Goal: Task Accomplishment & Management: Manage account settings

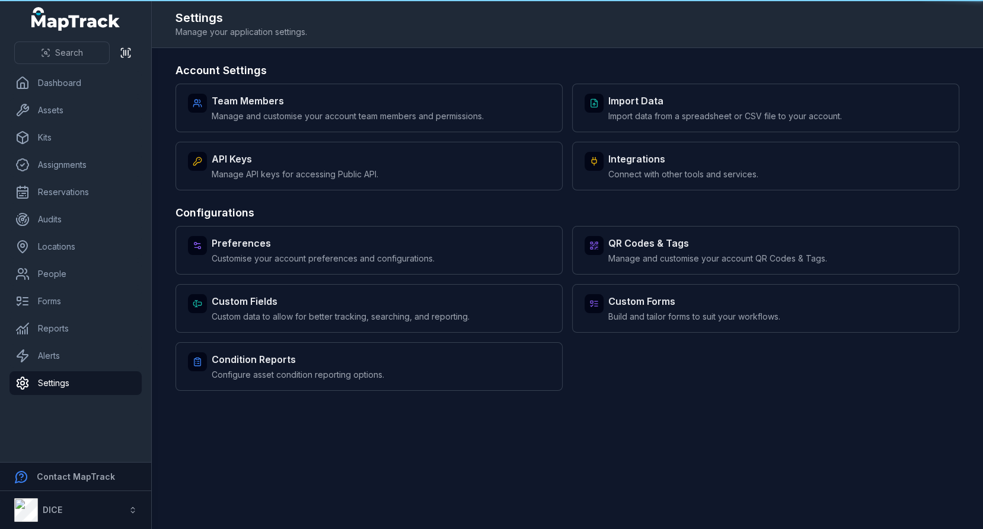
click at [349, 425] on main "Account Settings Team Members Manage and customise your account team members an…" at bounding box center [567, 288] width 831 height 481
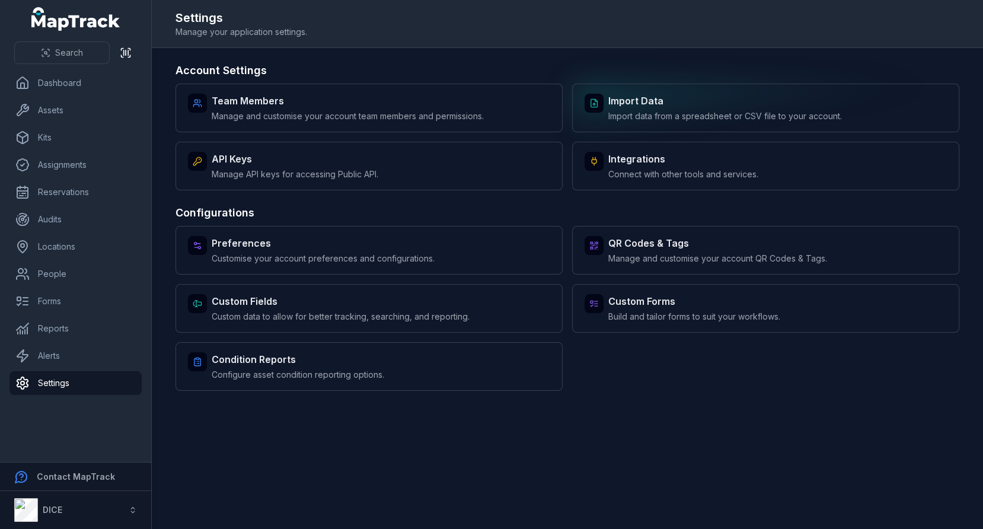
click at [693, 110] on span "Import data from a spreadsheet or CSV file to your account." at bounding box center [725, 116] width 234 height 12
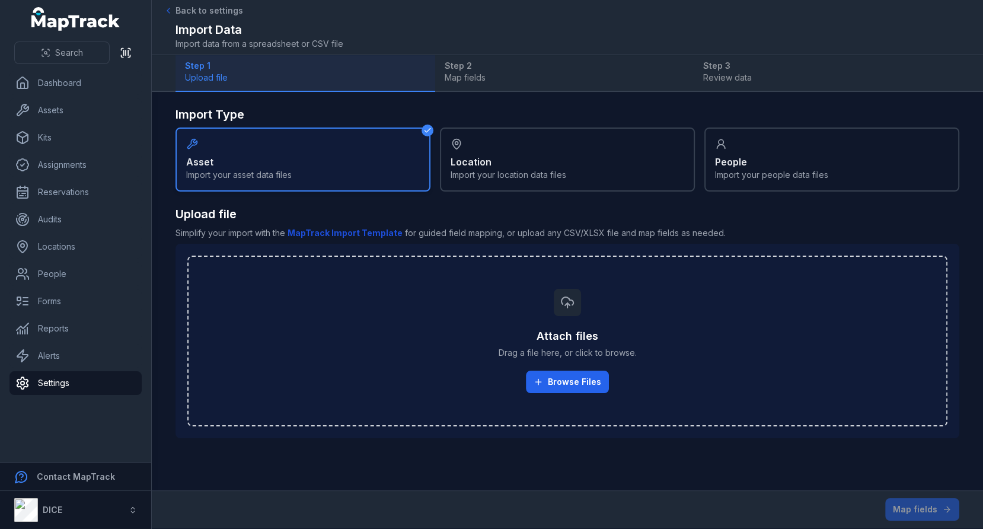
click at [347, 211] on h2 "Upload file" at bounding box center [568, 214] width 784 height 17
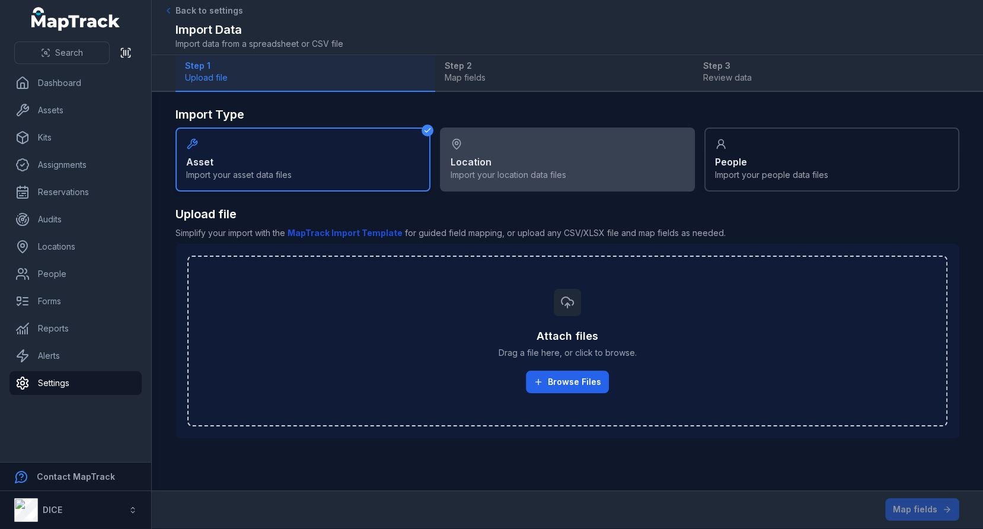
click at [517, 180] on div "Location Import your location data files" at bounding box center [567, 159] width 255 height 64
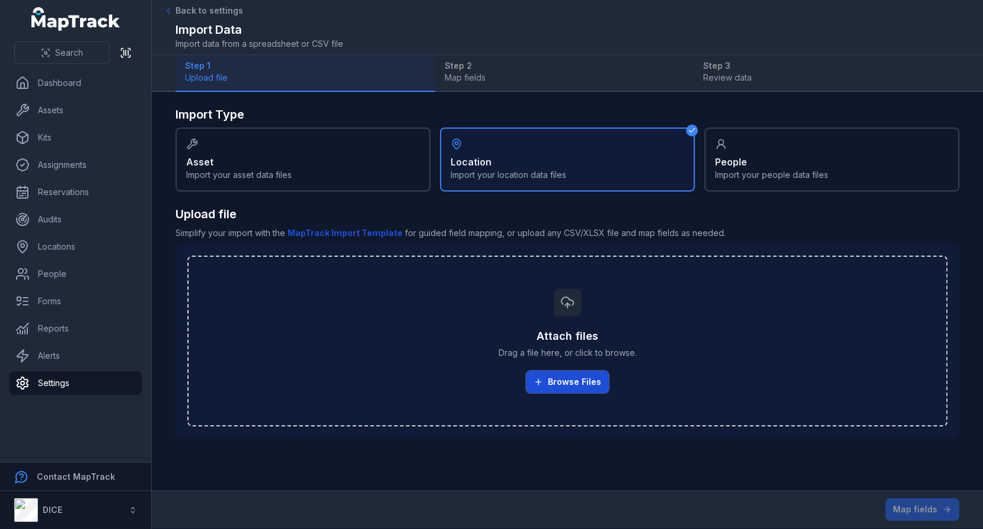
click at [564, 381] on button "Browse Files" at bounding box center [567, 382] width 83 height 23
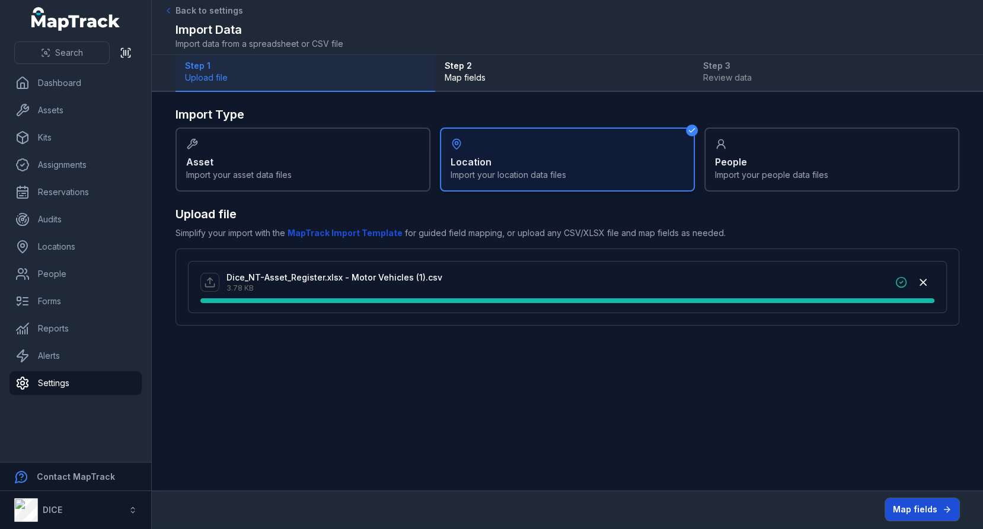
click at [908, 506] on button "Map fields" at bounding box center [922, 509] width 74 height 23
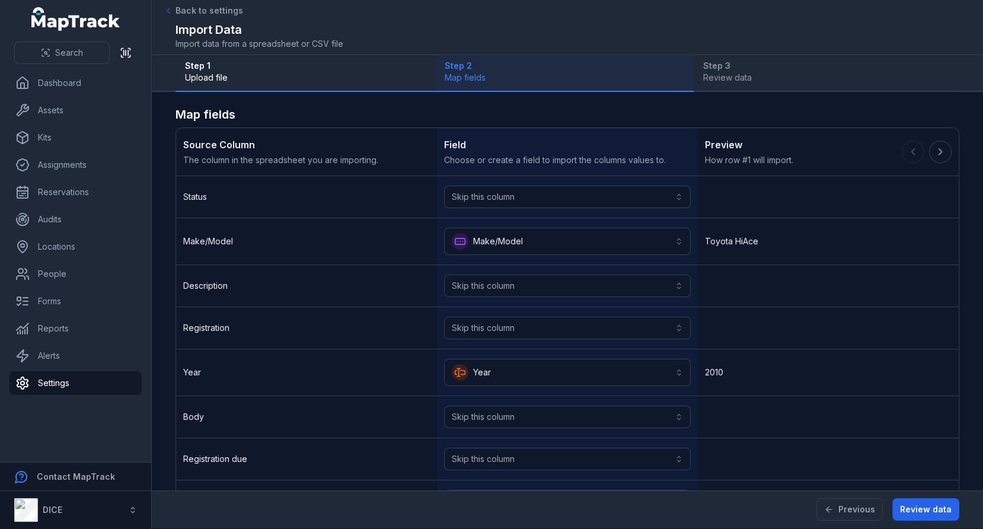
click at [581, 180] on div "Skip this column" at bounding box center [567, 197] width 261 height 42
click at [581, 201] on button "Skip this column" at bounding box center [567, 197] width 247 height 23
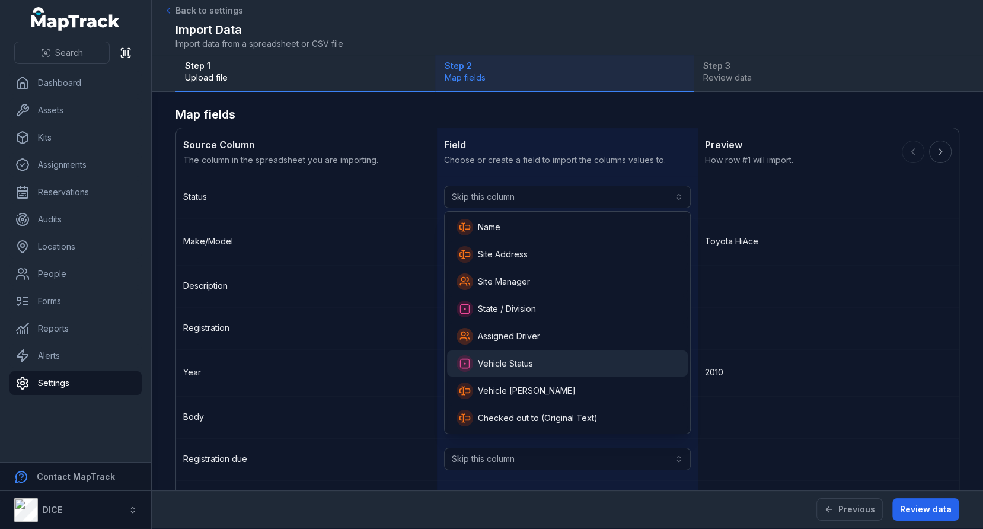
click at [567, 370] on div "Vehicle Status" at bounding box center [568, 363] width 222 height 17
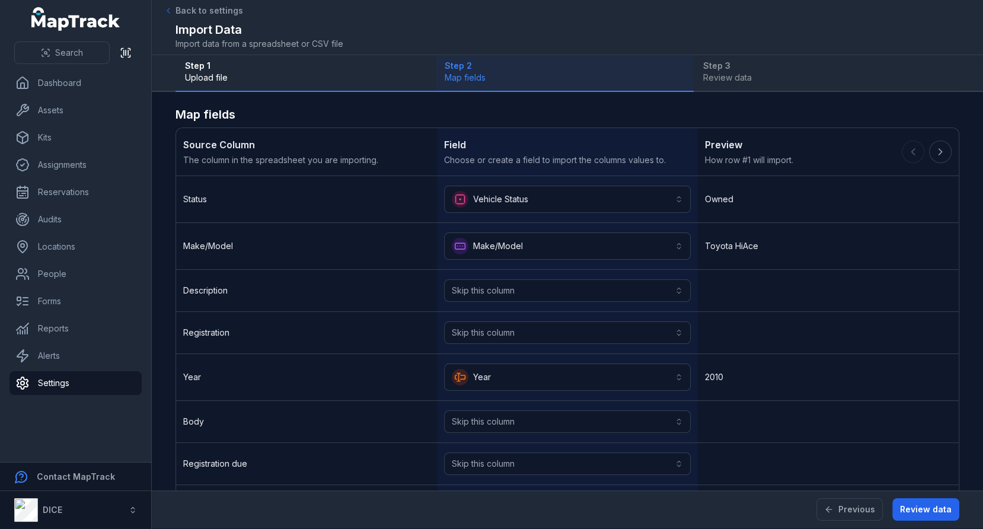
click at [745, 212] on div "Owned" at bounding box center [828, 199] width 261 height 46
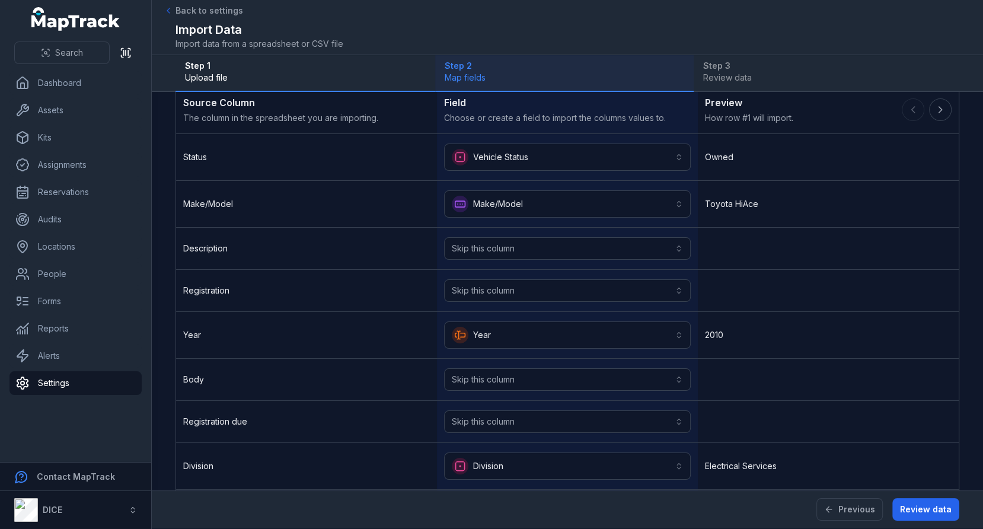
scroll to position [88, 0]
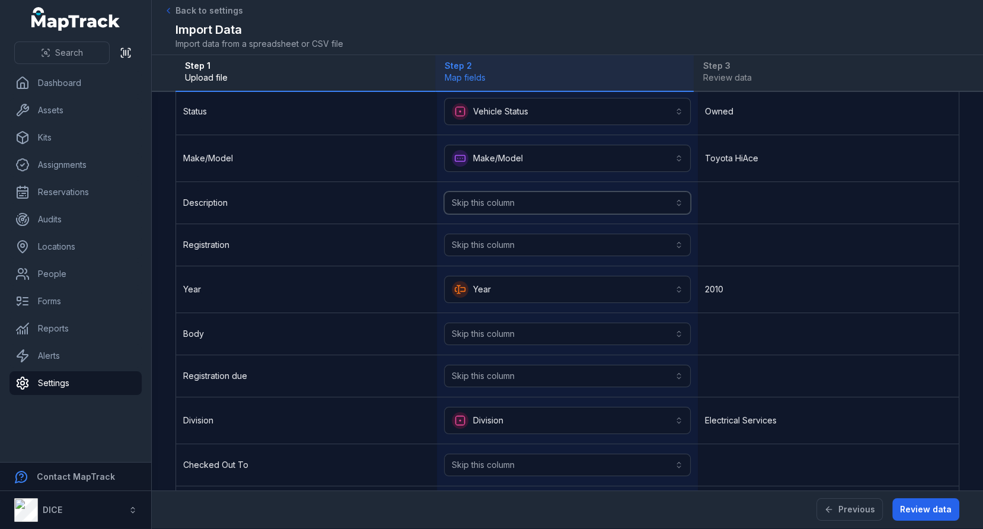
click at [583, 206] on button "Skip this column" at bounding box center [567, 203] width 247 height 23
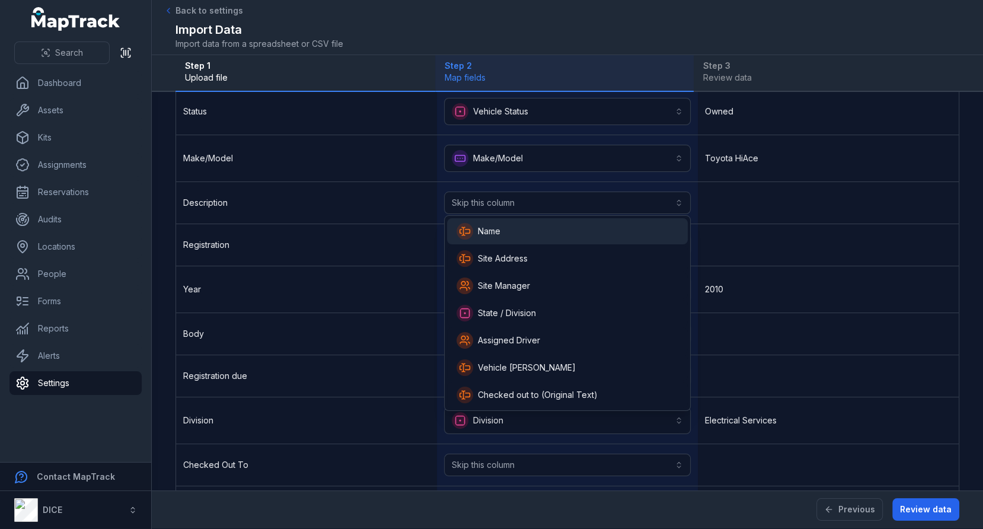
click at [534, 228] on div "Name" at bounding box center [568, 231] width 222 height 17
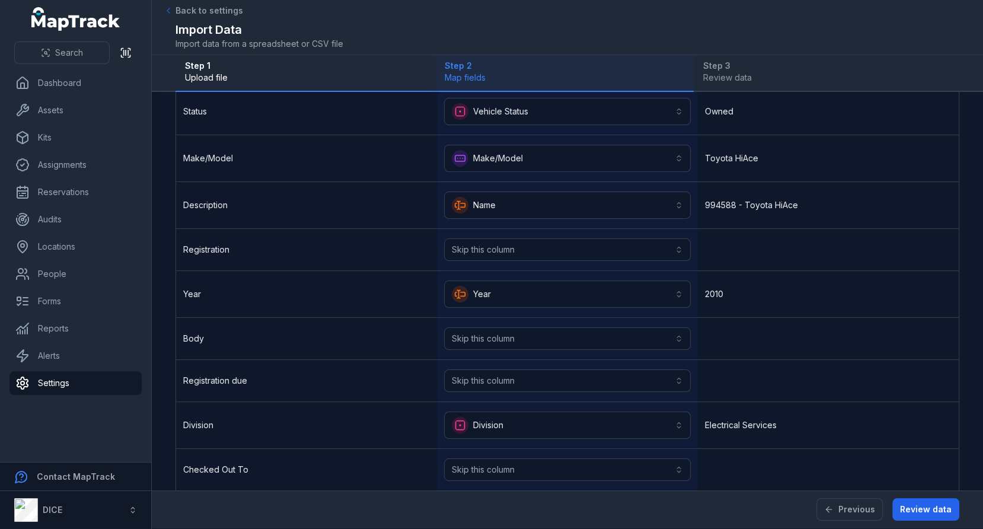
click at [758, 229] on div at bounding box center [828, 250] width 261 height 42
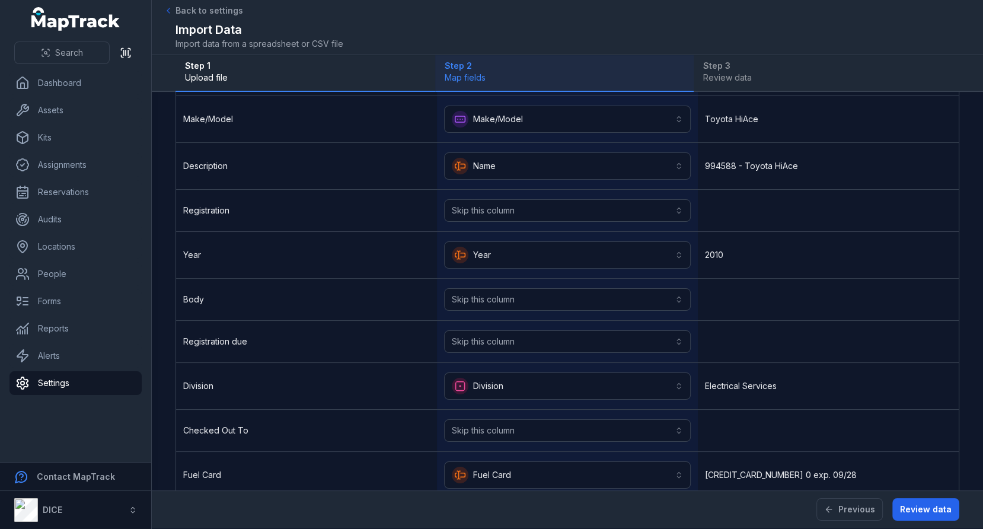
scroll to position [132, 0]
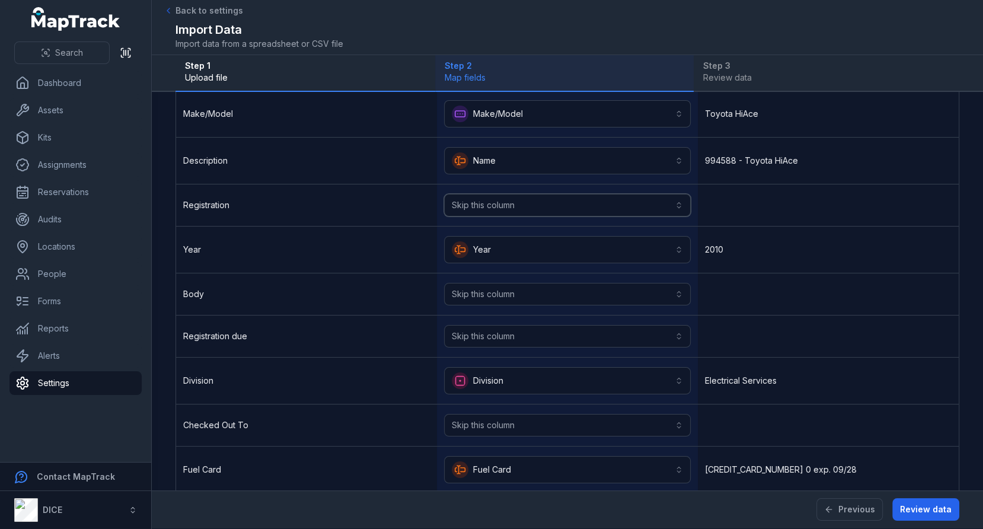
click at [613, 212] on button "Skip this column" at bounding box center [567, 205] width 247 height 23
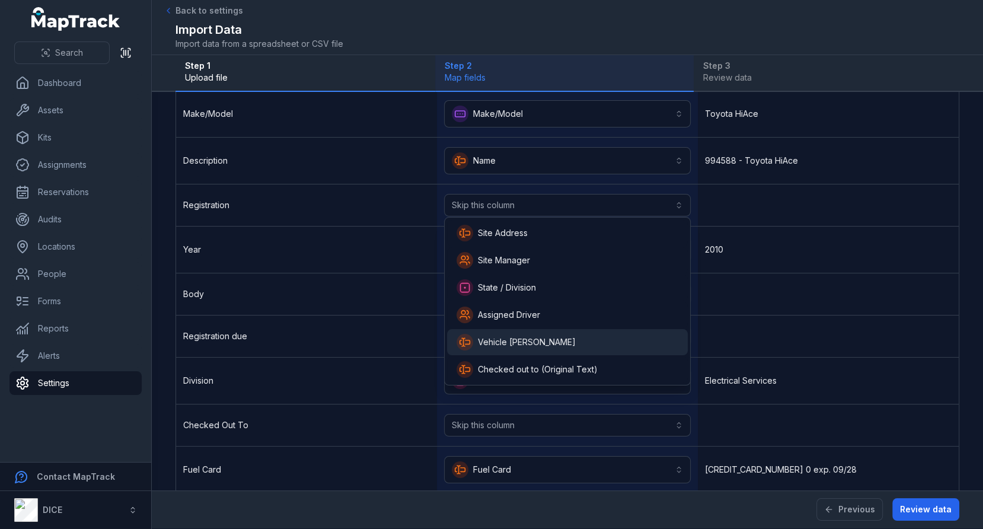
click at [594, 336] on div "Vehicle [PERSON_NAME]" at bounding box center [568, 342] width 222 height 17
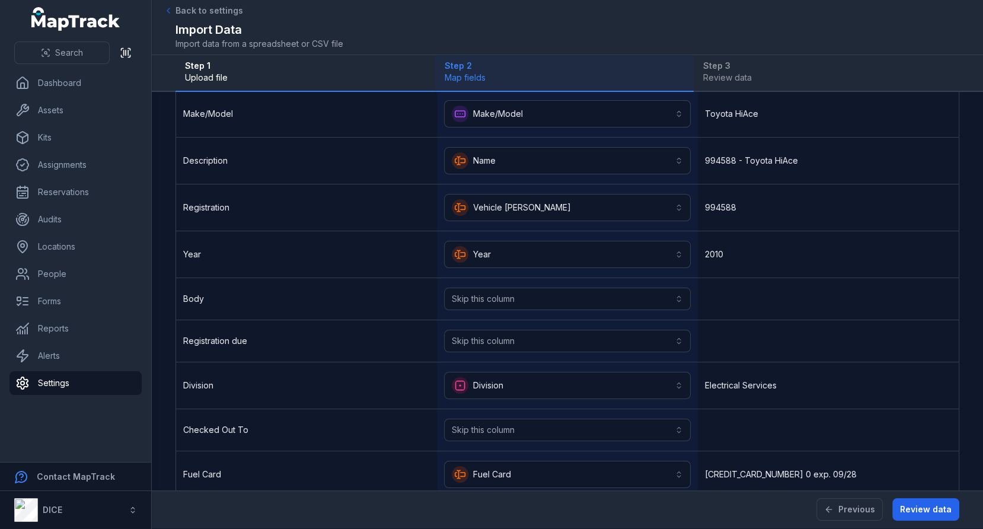
click at [779, 280] on div at bounding box center [828, 299] width 261 height 42
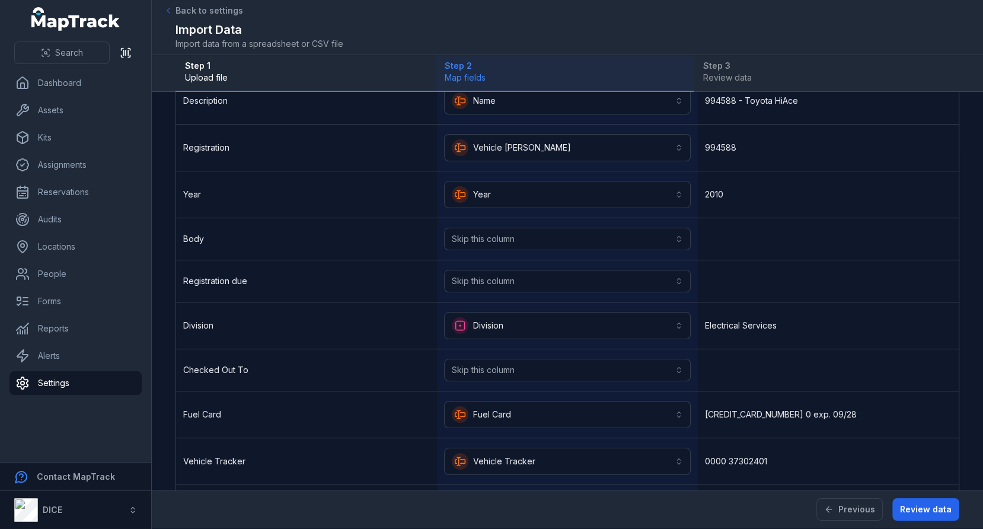
scroll to position [199, 0]
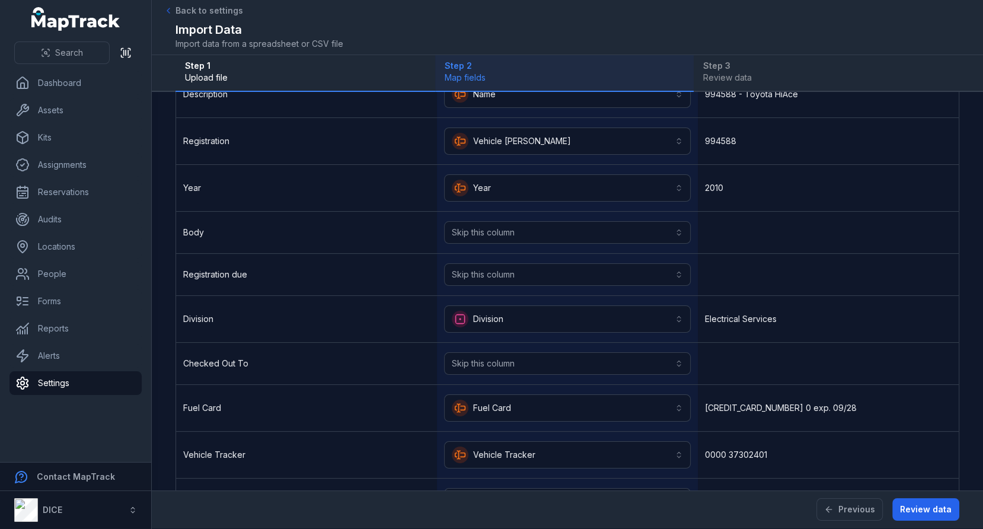
click at [633, 241] on div "Skip this column" at bounding box center [567, 233] width 261 height 42
click at [633, 237] on button "Skip this column" at bounding box center [567, 232] width 247 height 23
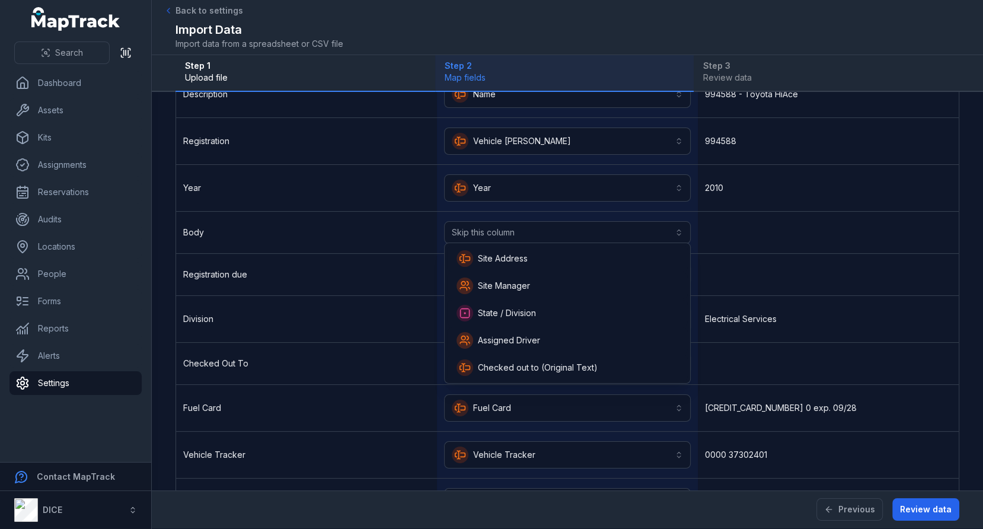
click at [788, 238] on div "Body Skip this column" at bounding box center [567, 233] width 783 height 42
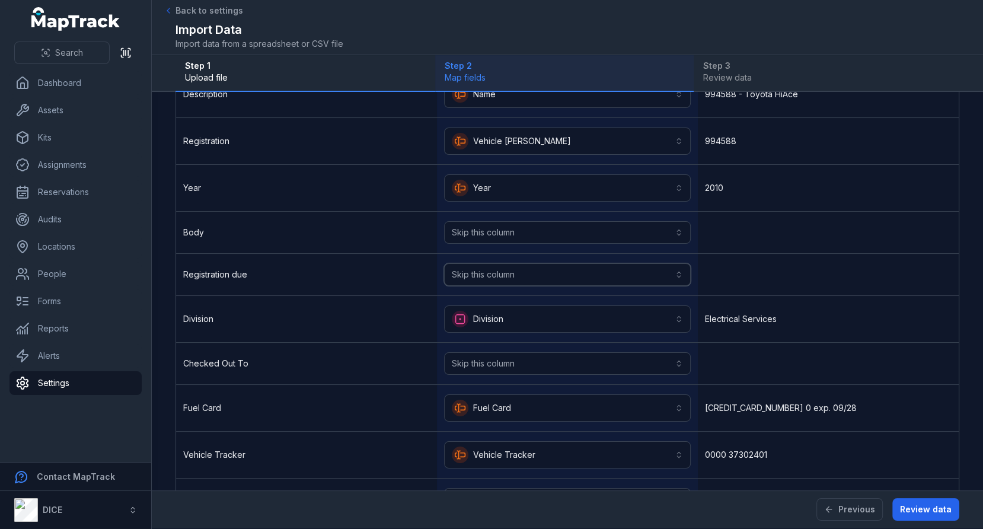
click at [624, 277] on button "Skip this column" at bounding box center [567, 274] width 247 height 23
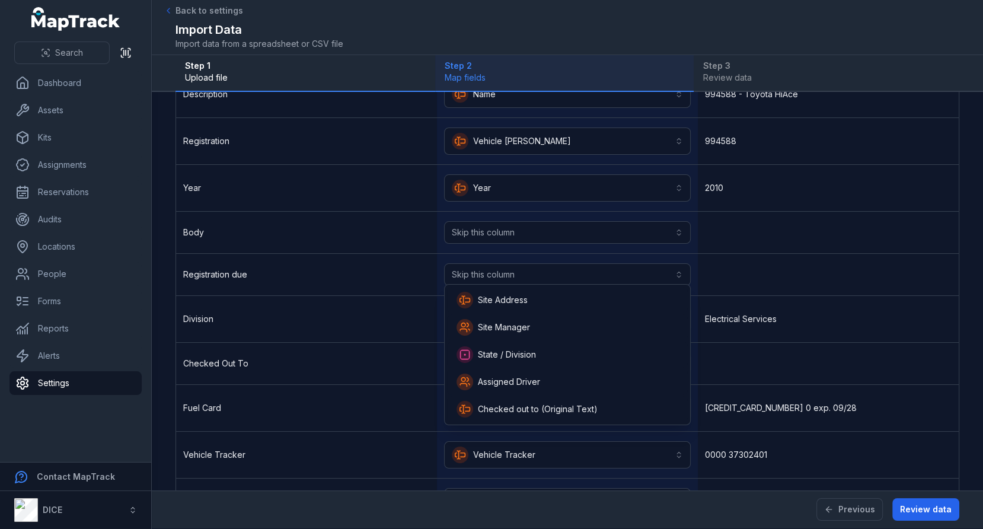
click at [725, 276] on div "Registration due Skip this column" at bounding box center [567, 275] width 783 height 42
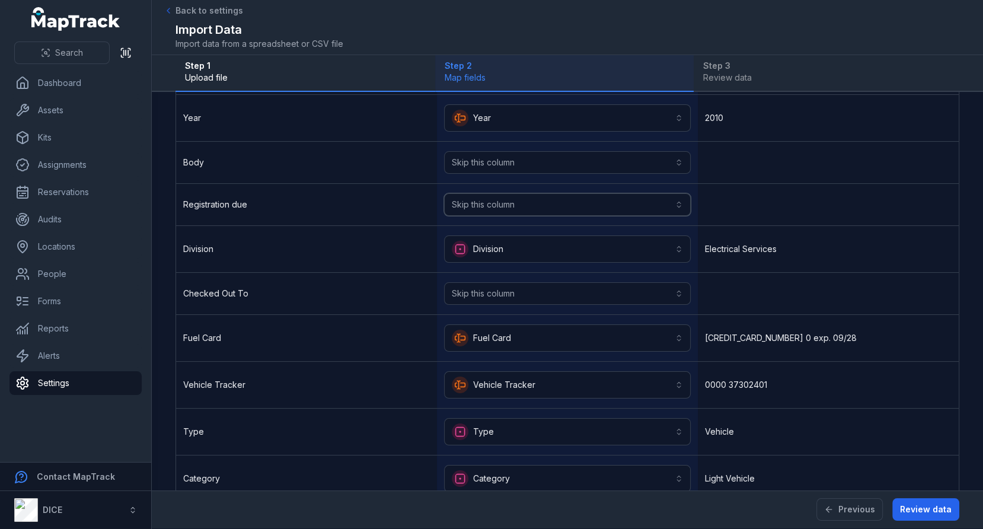
scroll to position [272, 0]
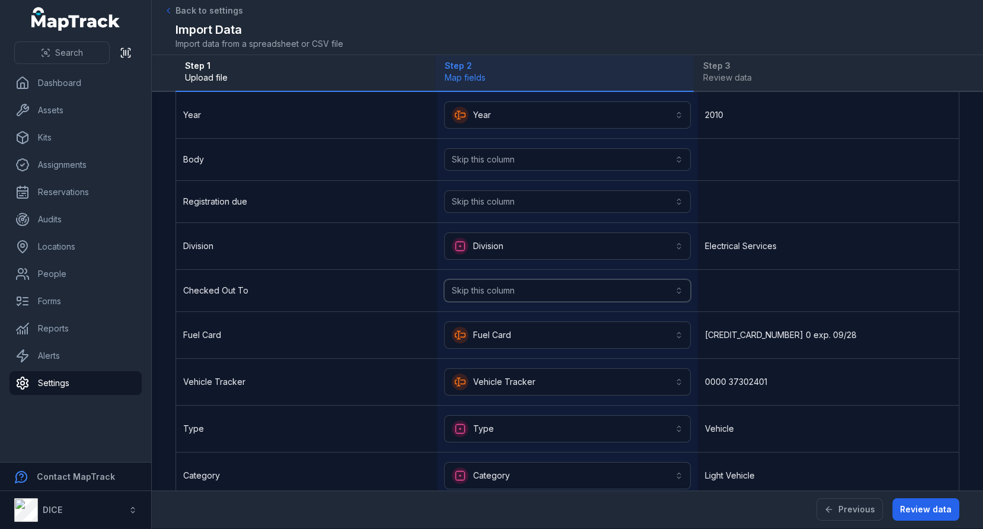
click at [586, 290] on button "Skip this column" at bounding box center [567, 290] width 247 height 23
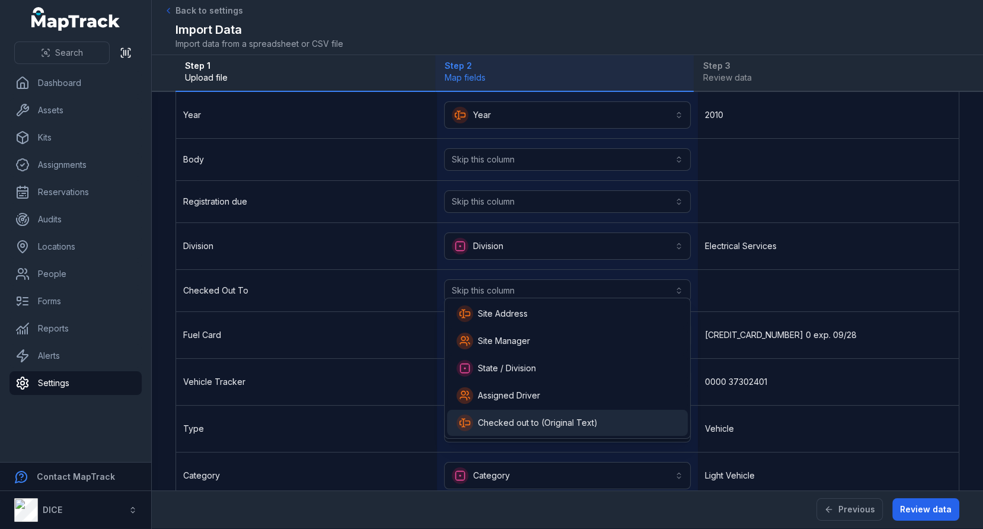
click at [581, 425] on span "Checked out to (Original Text)" at bounding box center [538, 423] width 120 height 12
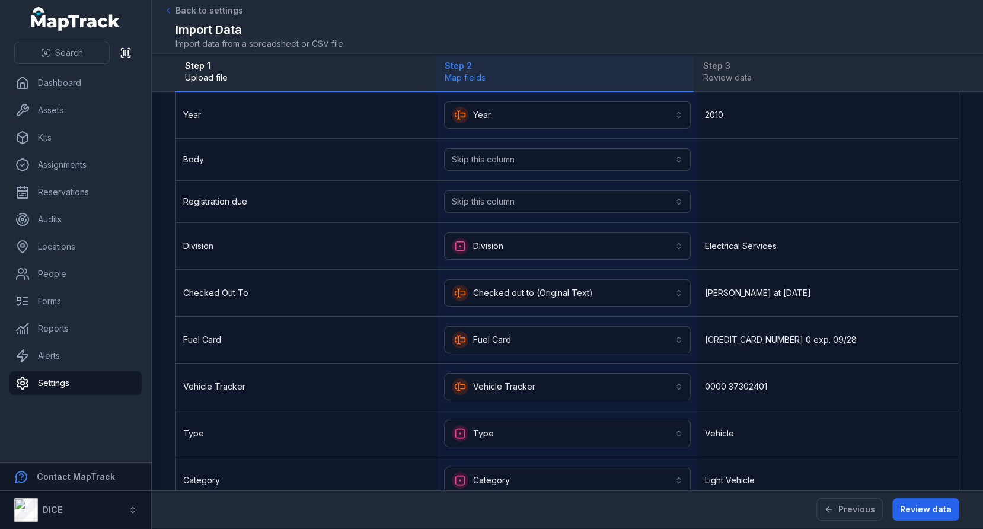
click at [771, 302] on div "[PERSON_NAME] at [DATE]" at bounding box center [828, 293] width 261 height 46
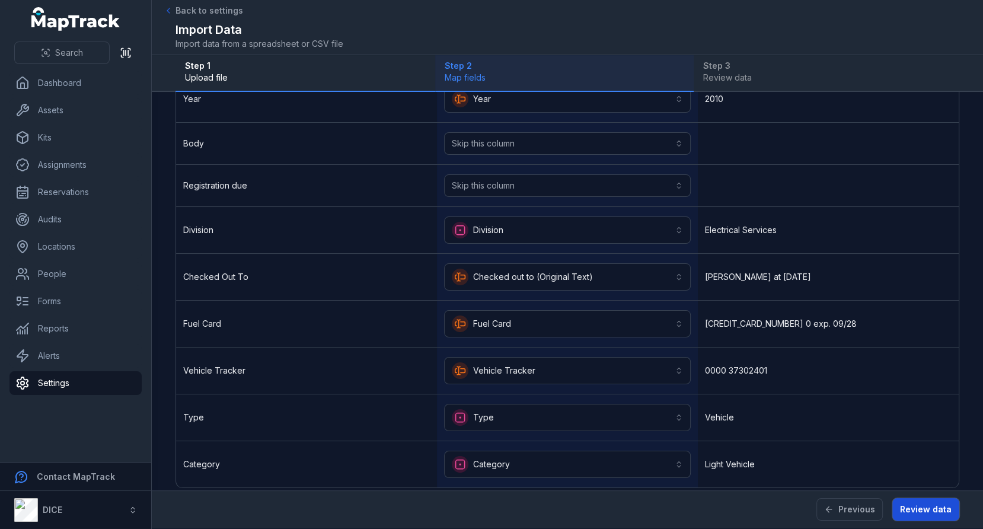
click at [936, 511] on button "Review data" at bounding box center [925, 509] width 67 height 23
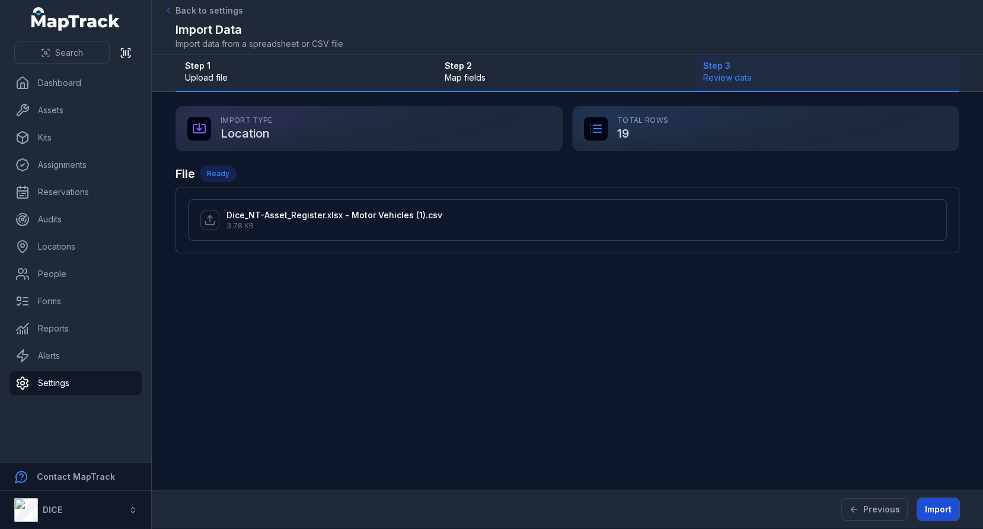
click at [935, 508] on button "Import" at bounding box center [938, 509] width 42 height 23
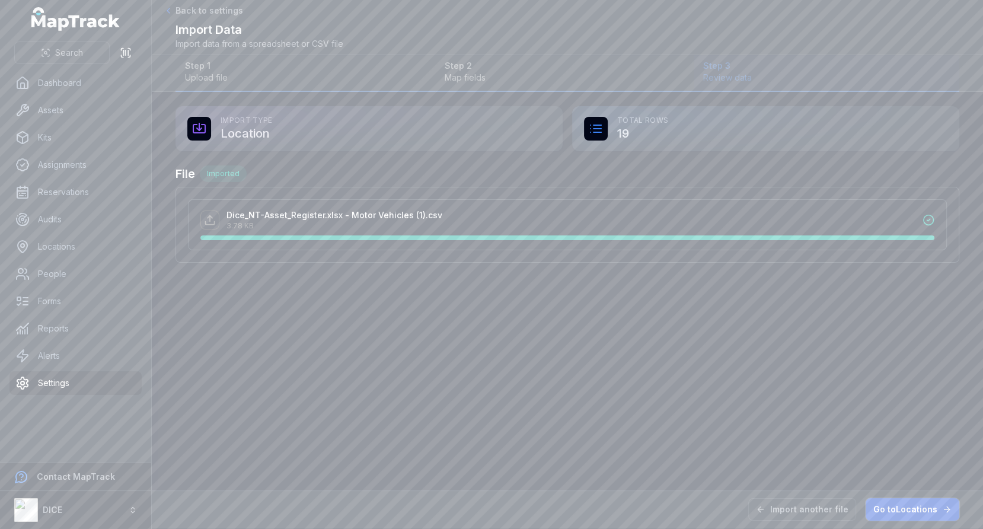
click at [886, 511] on link "Go to Locations" at bounding box center [913, 509] width 94 height 23
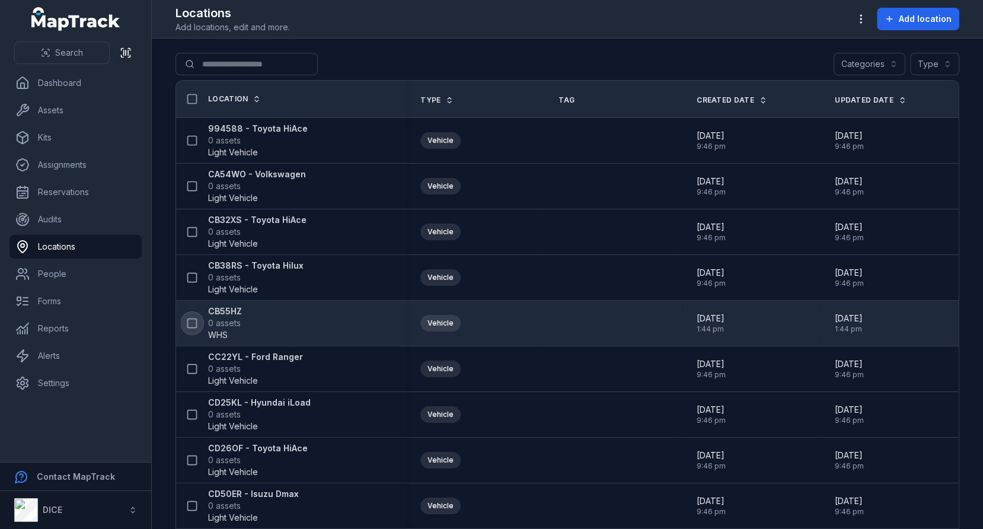
click at [196, 322] on rect at bounding box center [192, 323] width 9 height 9
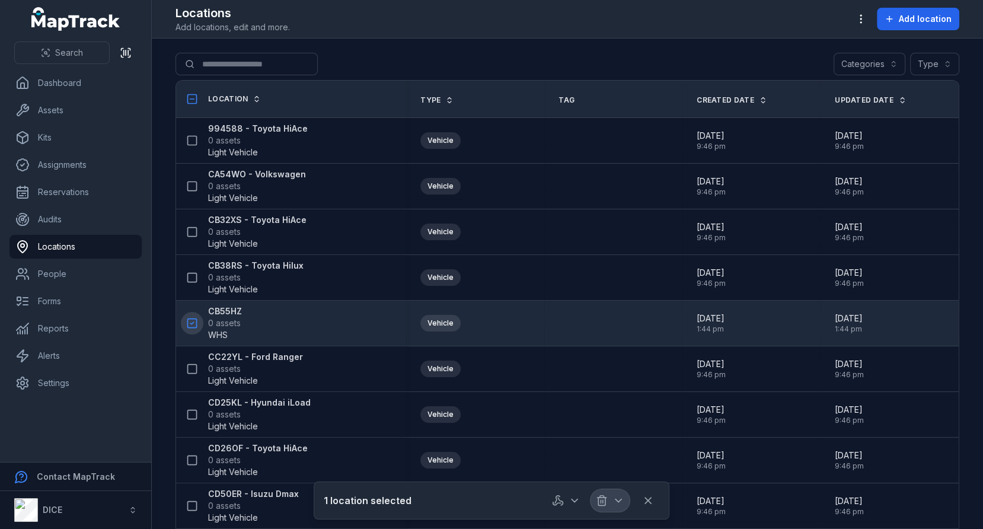
click at [601, 501] on line "button" at bounding box center [601, 501] width 0 height 3
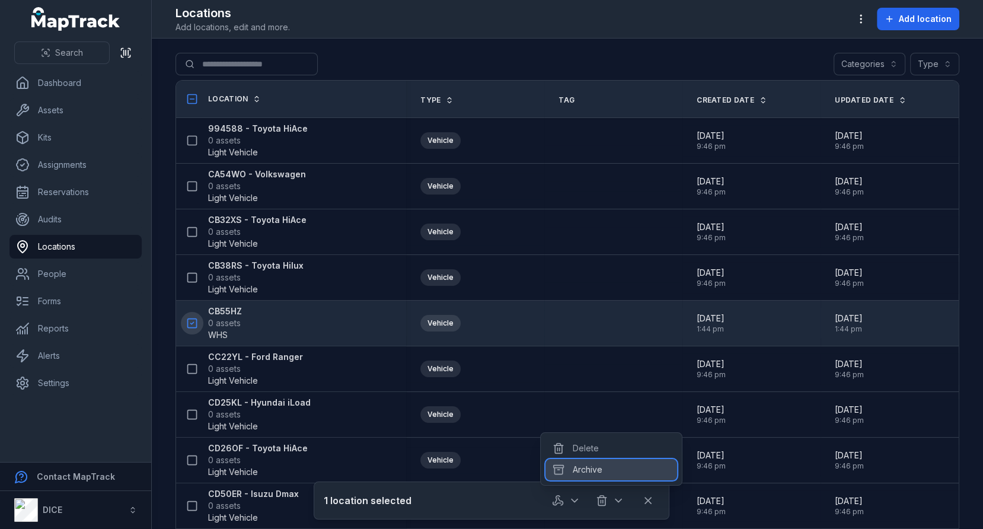
click at [602, 474] on div "Archive" at bounding box center [612, 469] width 132 height 21
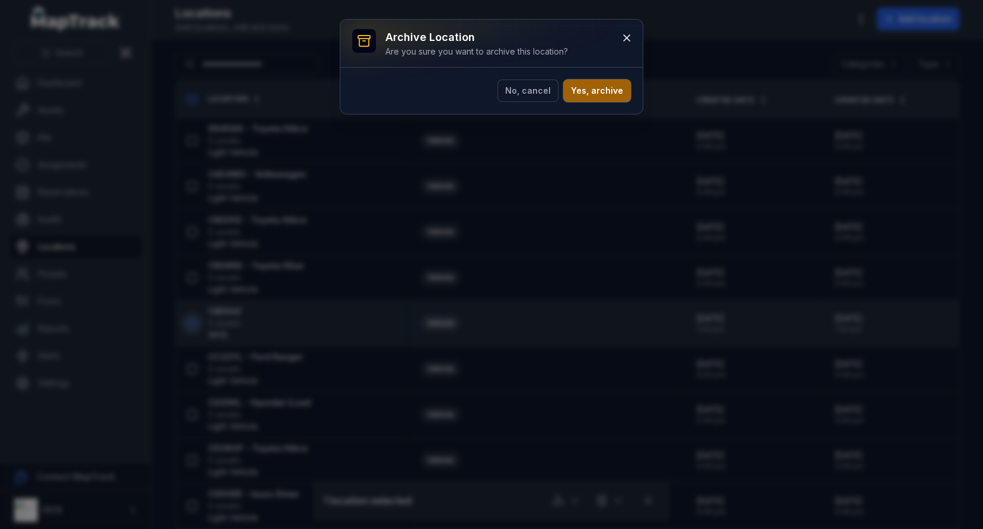
click at [589, 93] on button "Yes, archive" at bounding box center [597, 90] width 68 height 23
